Goal: Transaction & Acquisition: Purchase product/service

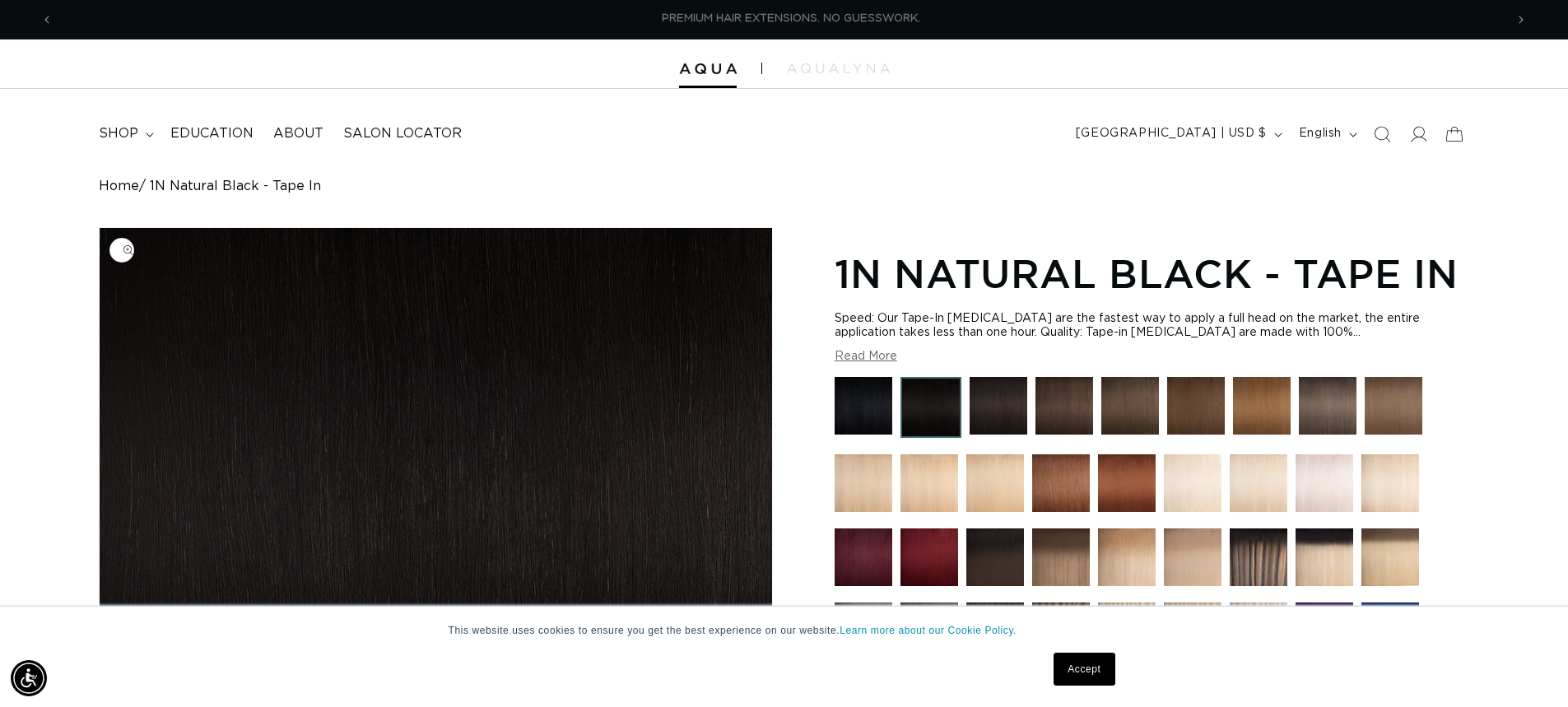
scroll to position [0, 1452]
click at [1047, 412] on img at bounding box center [1065, 406] width 58 height 58
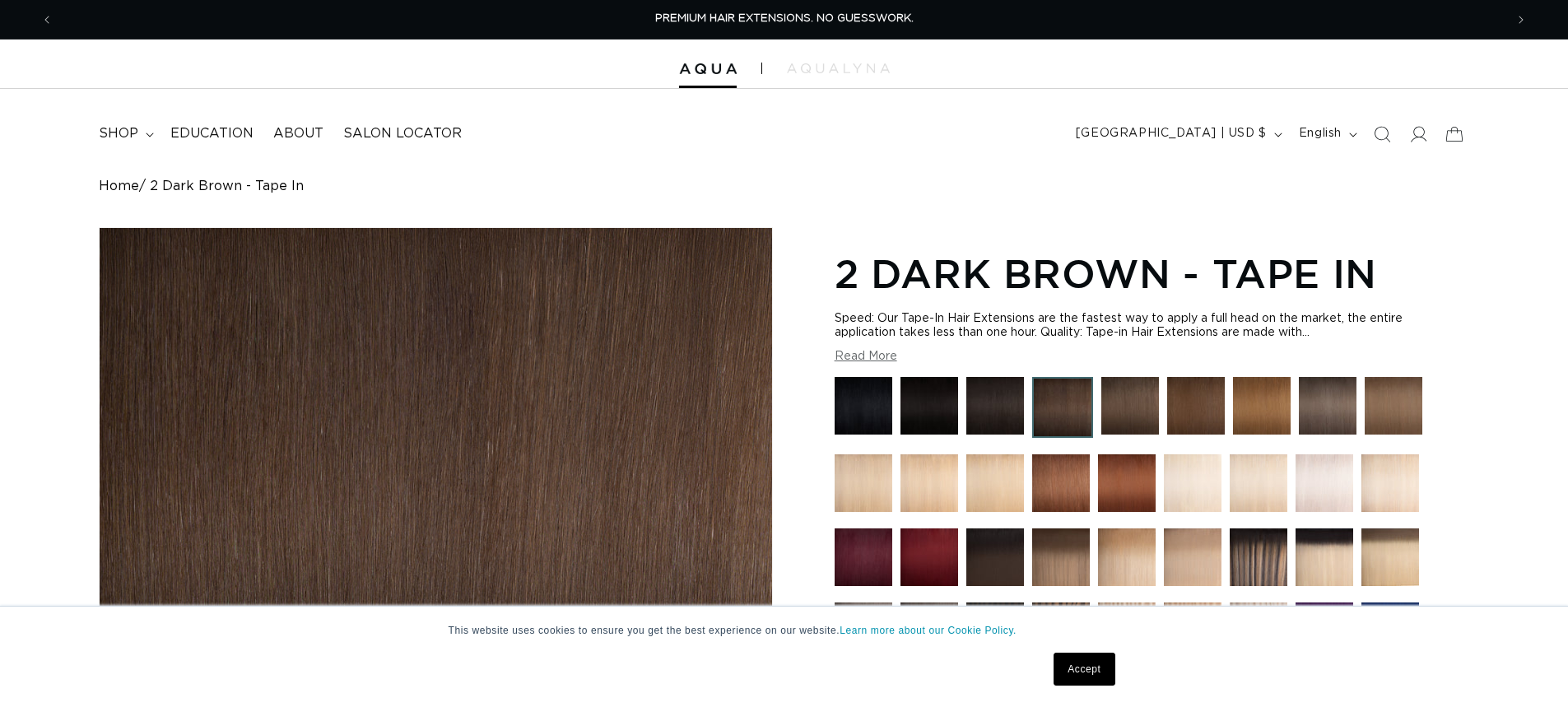
click at [986, 415] on img at bounding box center [995, 406] width 58 height 58
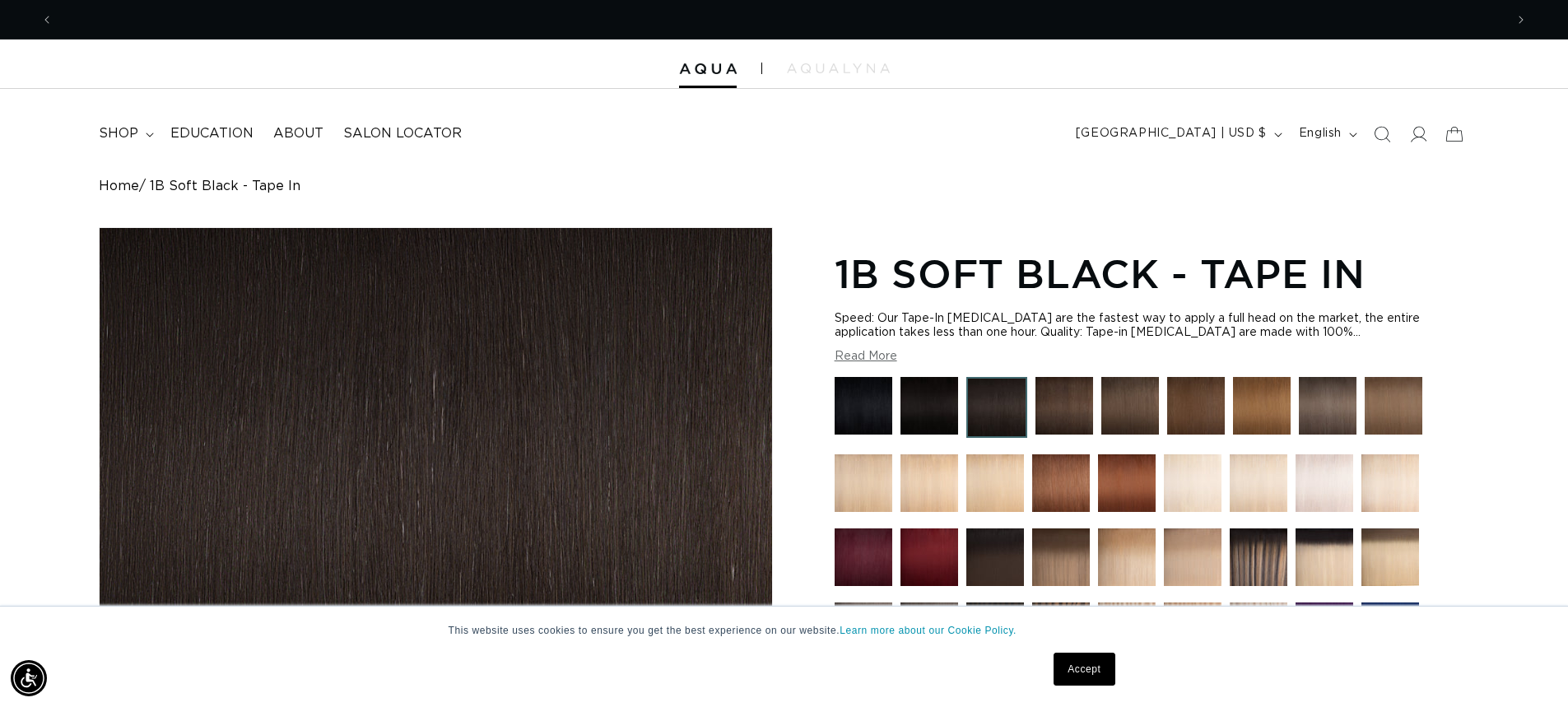
scroll to position [0, 1452]
click at [1061, 406] on img at bounding box center [1065, 406] width 58 height 58
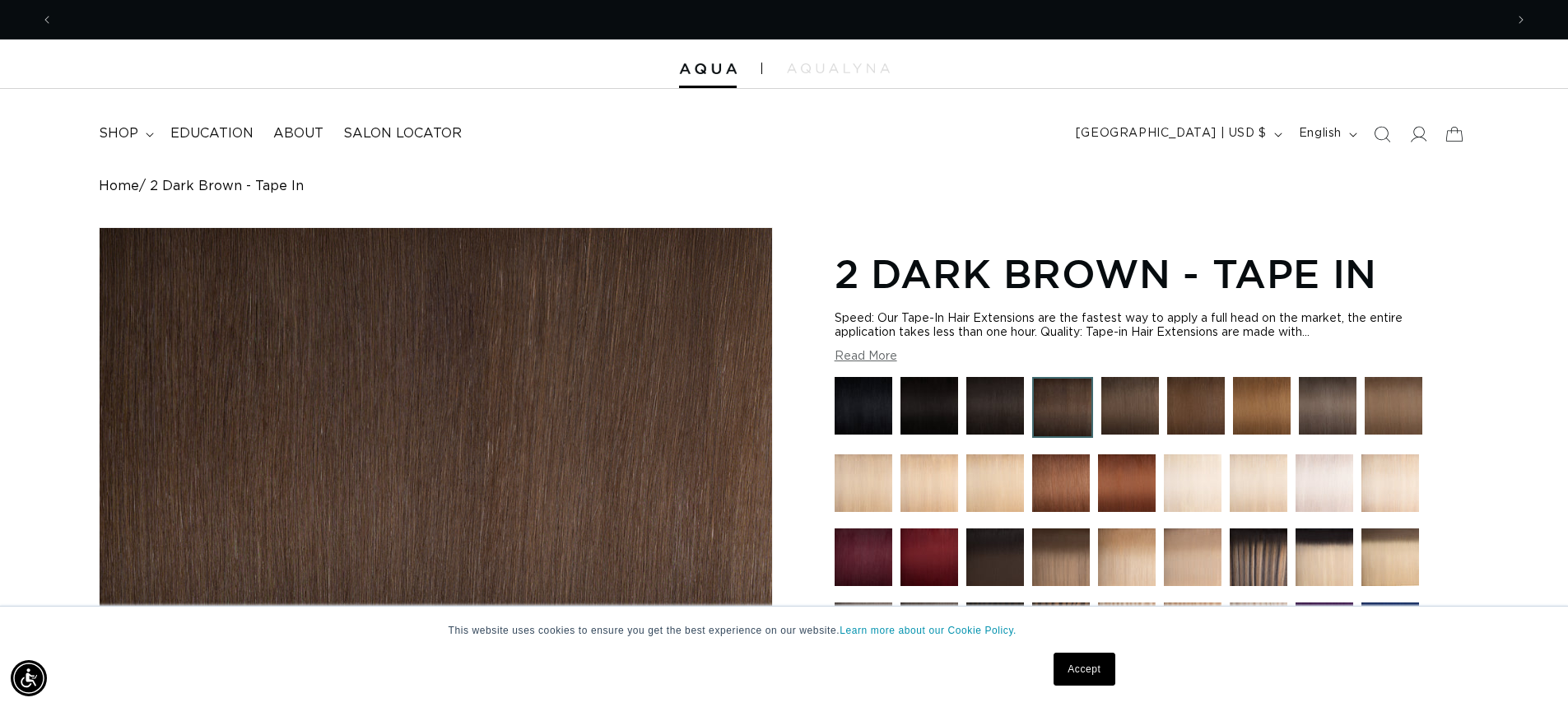
click at [1093, 660] on link "Accept" at bounding box center [1084, 669] width 61 height 33
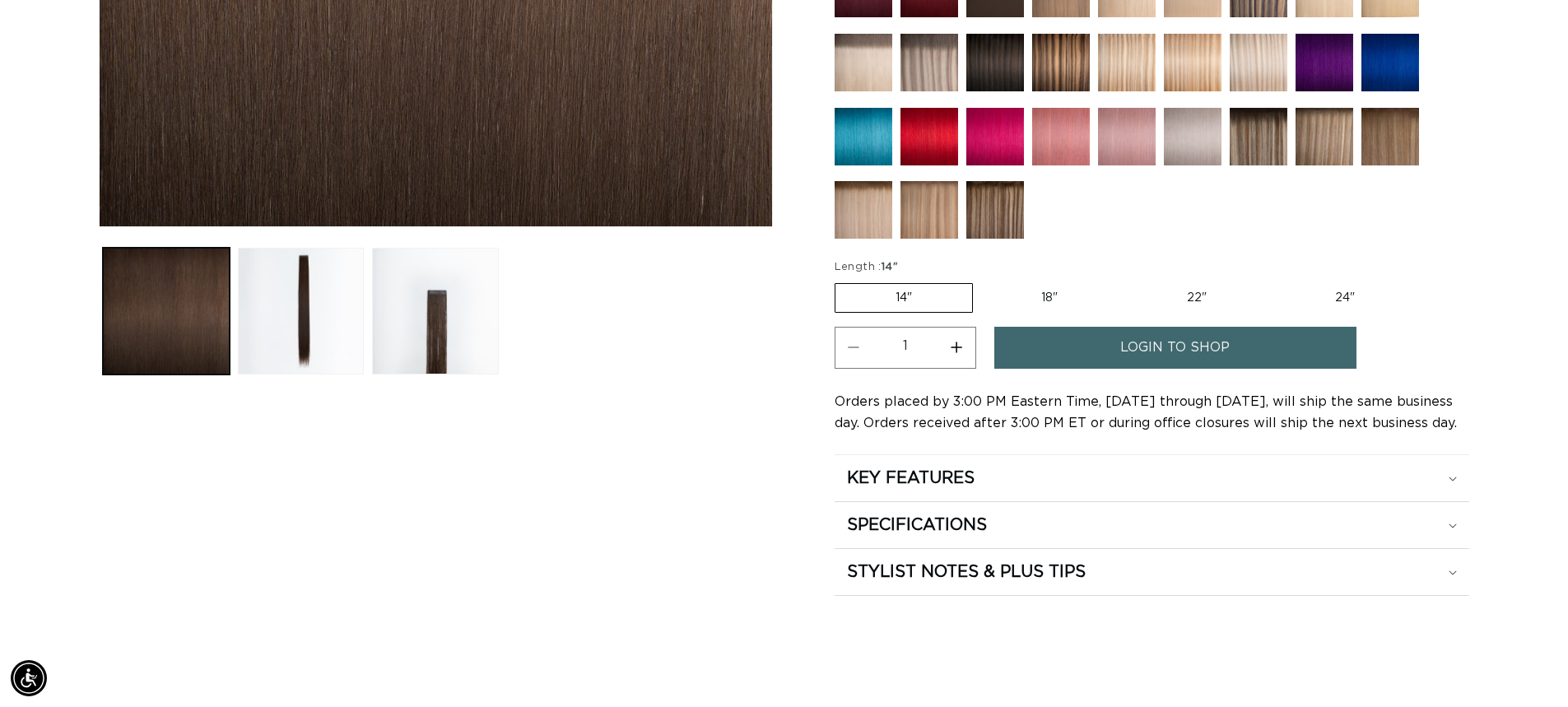
scroll to position [0, 2903]
click at [1197, 295] on label "22" Variant sold out or unavailable" at bounding box center [1197, 298] width 140 height 28
click at [1127, 281] on input "22" Variant sold out or unavailable" at bounding box center [1126, 280] width 1 height 1
radio input "true"
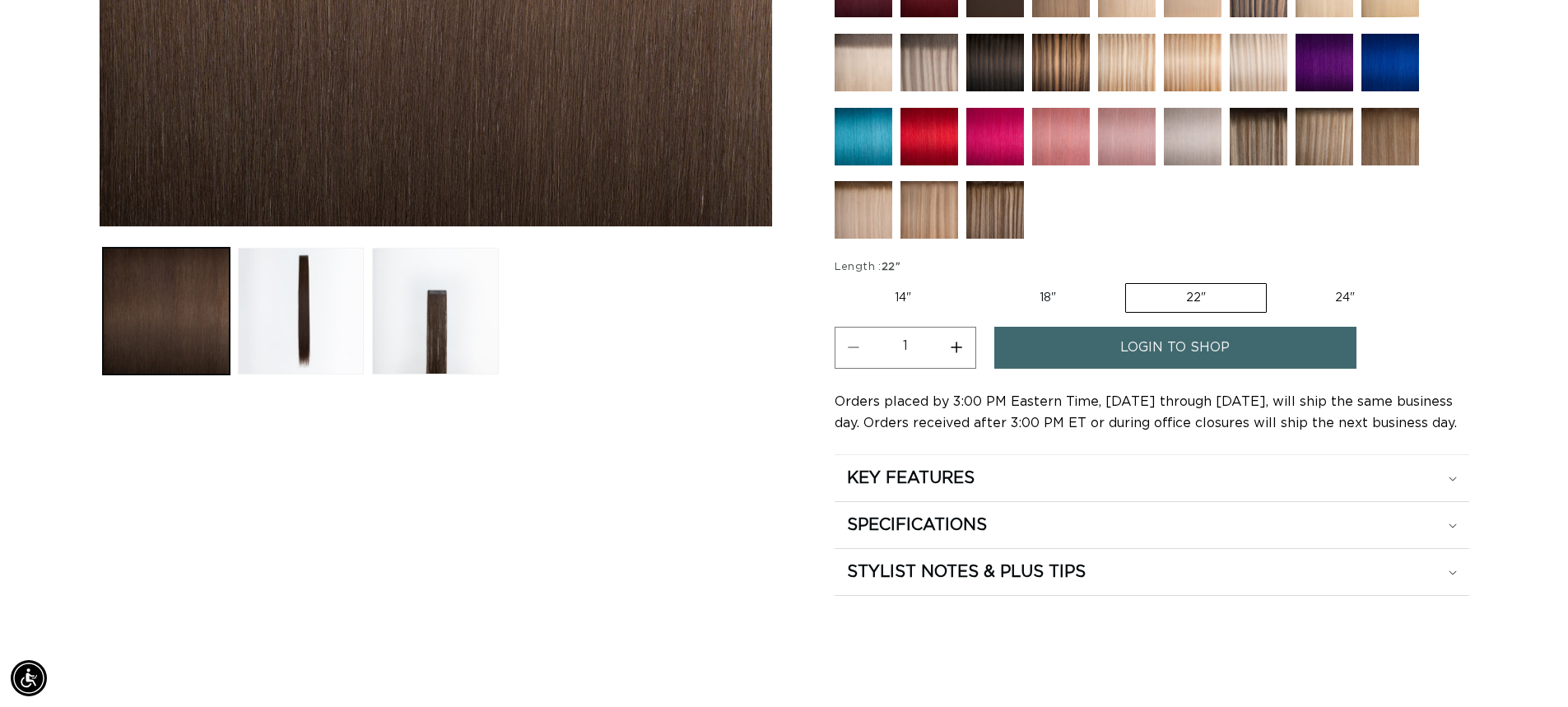
click at [1212, 353] on span "login to shop" at bounding box center [1176, 347] width 110 height 42
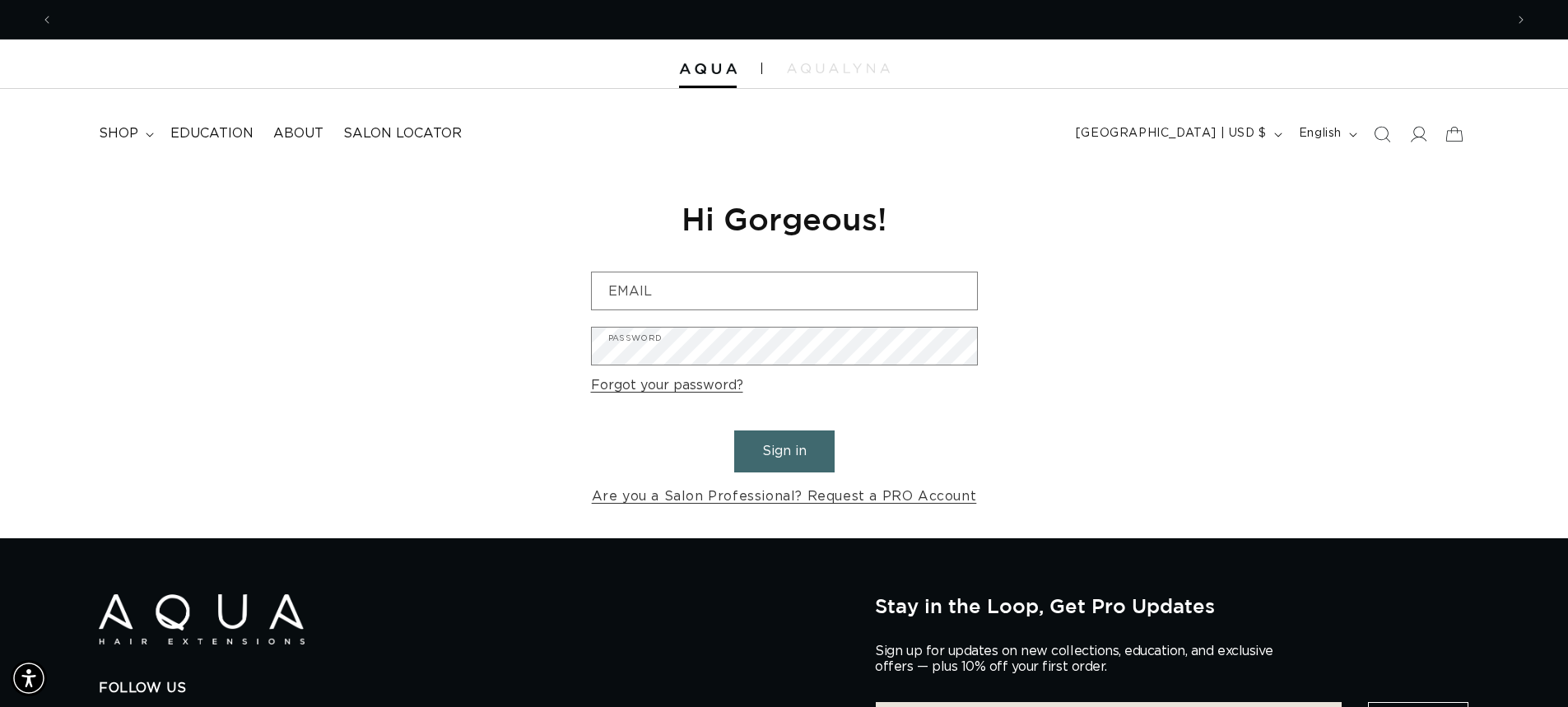
scroll to position [0, 2903]
